Goal: Transaction & Acquisition: Purchase product/service

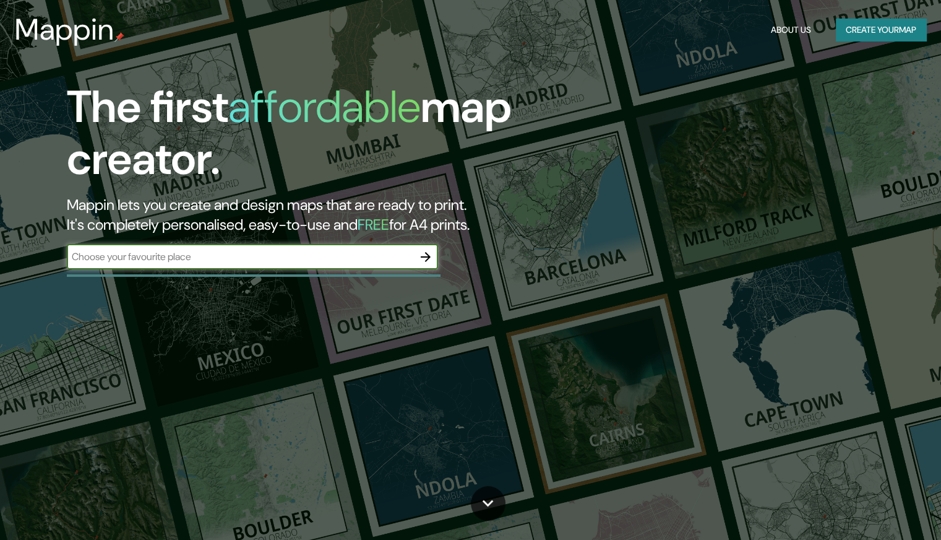
click at [888, 33] on button "Create your map" at bounding box center [881, 30] width 90 height 23
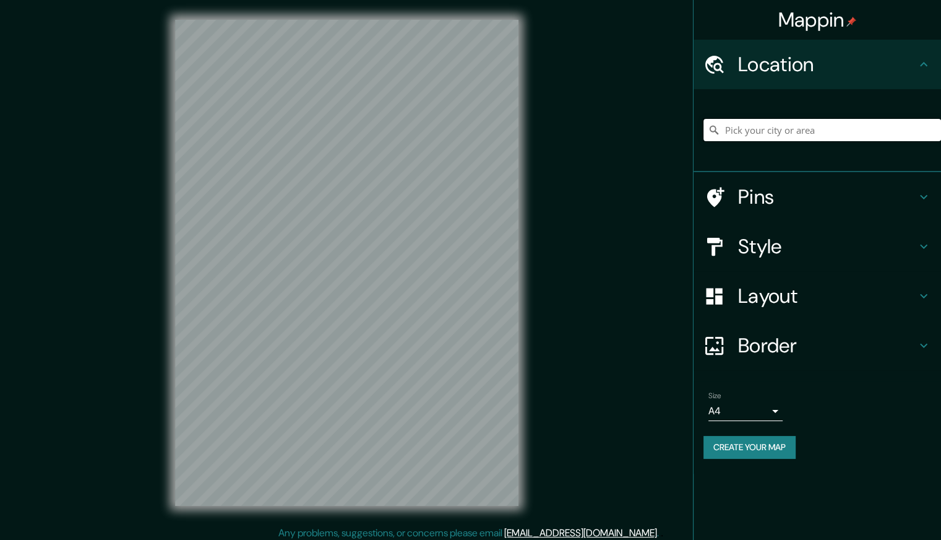
click at [786, 139] on input "Pick your city or area" at bounding box center [823, 130] width 238 height 22
click at [786, 134] on input "Pick your city or area" at bounding box center [823, 130] width 238 height 22
click at [866, 127] on input "Pick your city or area" at bounding box center [823, 130] width 238 height 22
paste input "[GEOGRAPHIC_DATA]"
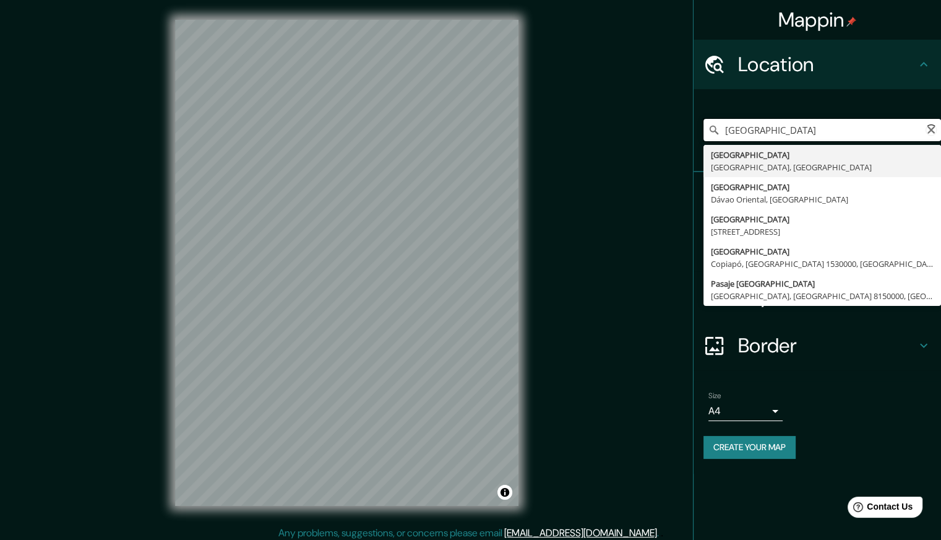
paste input "Reus"
type input "[GEOGRAPHIC_DATA], [GEOGRAPHIC_DATA], [GEOGRAPHIC_DATA]"
click at [811, 103] on div "[GEOGRAPHIC_DATA], [GEOGRAPHIC_DATA], [GEOGRAPHIC_DATA] [GEOGRAPHIC_DATA] provi…" at bounding box center [823, 130] width 238 height 62
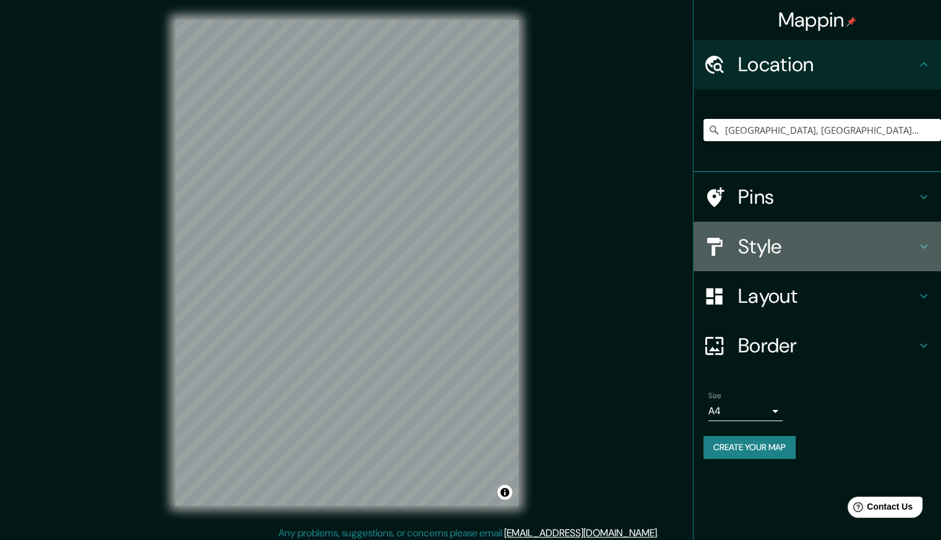
click at [837, 256] on h4 "Style" at bounding box center [827, 246] width 178 height 25
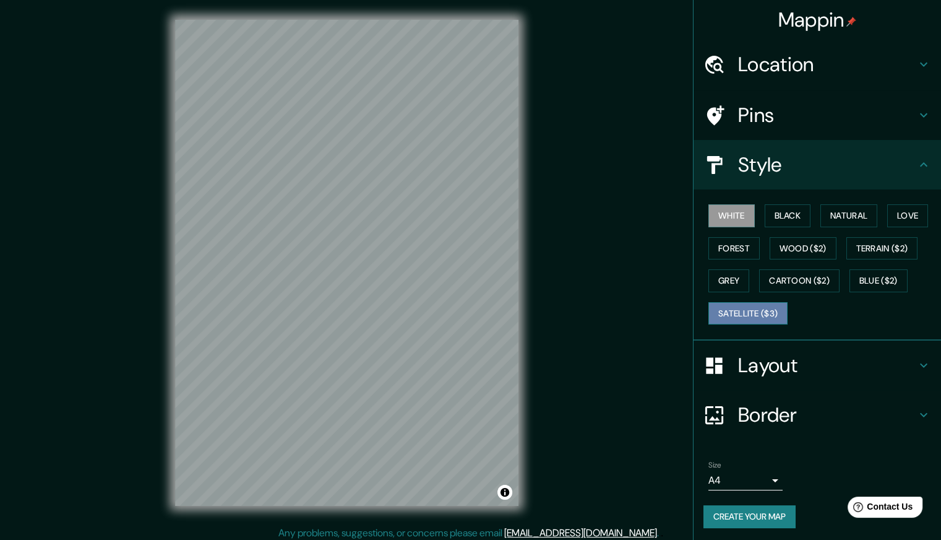
click at [743, 320] on button "Satellite ($3)" at bounding box center [748, 313] width 79 height 23
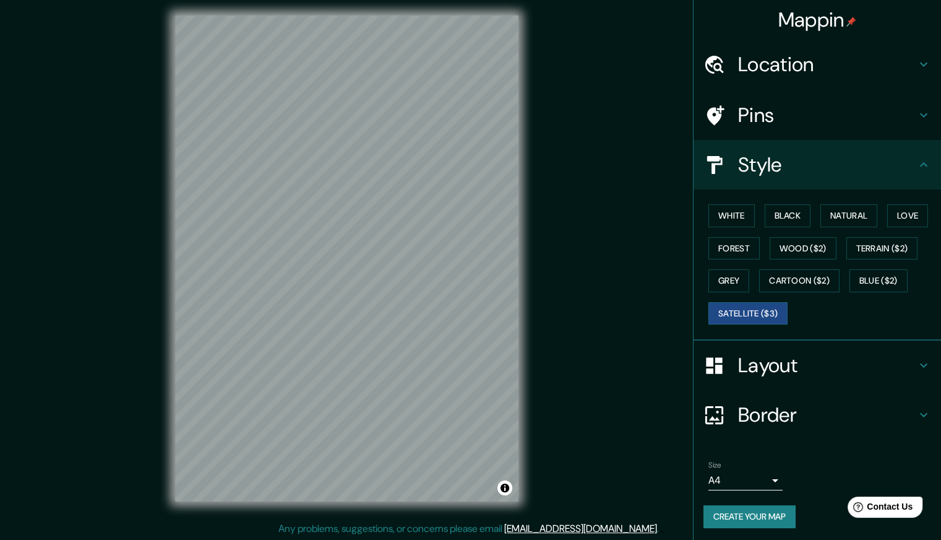
scroll to position [5, 0]
click at [713, 223] on button "White" at bounding box center [732, 215] width 46 height 23
click at [718, 315] on button "Satellite ($3)" at bounding box center [748, 313] width 79 height 23
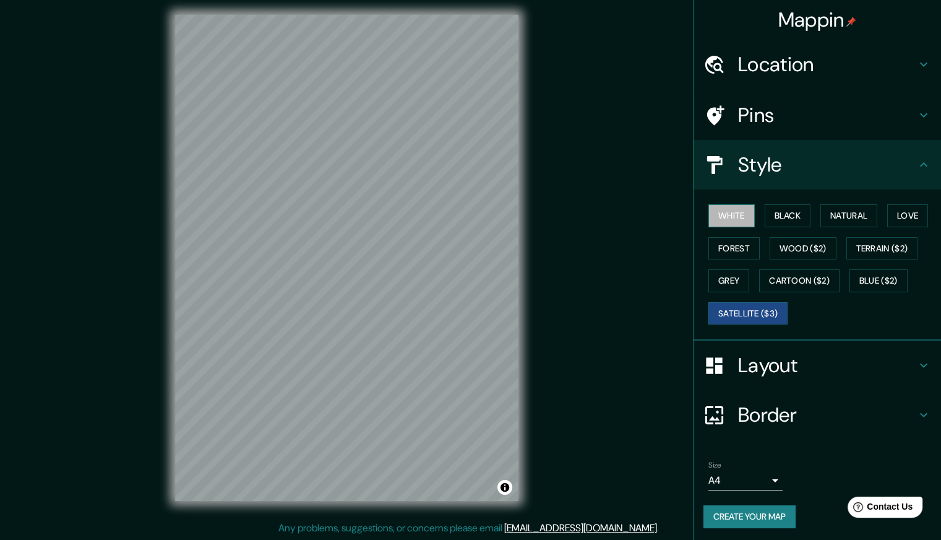
click at [713, 211] on button "White" at bounding box center [732, 215] width 46 height 23
